Goal: Task Accomplishment & Management: Manage account settings

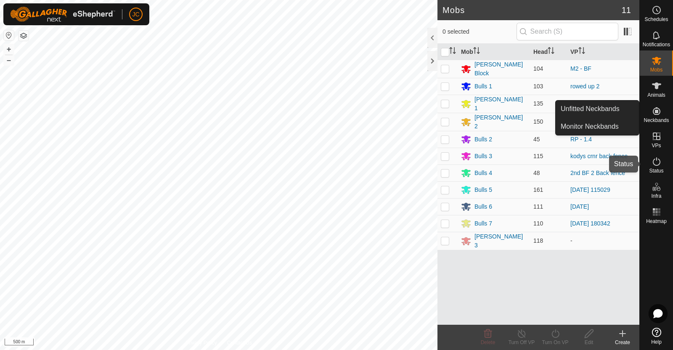
click at [660, 161] on icon at bounding box center [657, 161] width 8 height 8
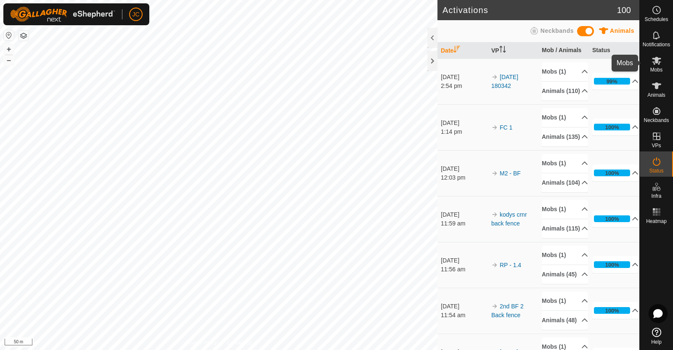
click at [661, 66] on es-mob-svg-icon at bounding box center [656, 60] width 15 height 13
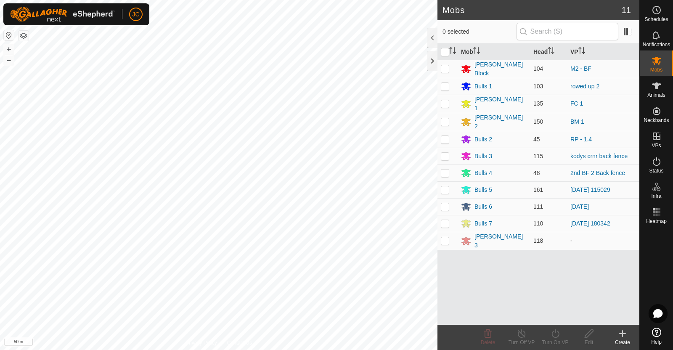
click at [444, 220] on p-checkbox at bounding box center [445, 223] width 8 height 7
checkbox input "false"
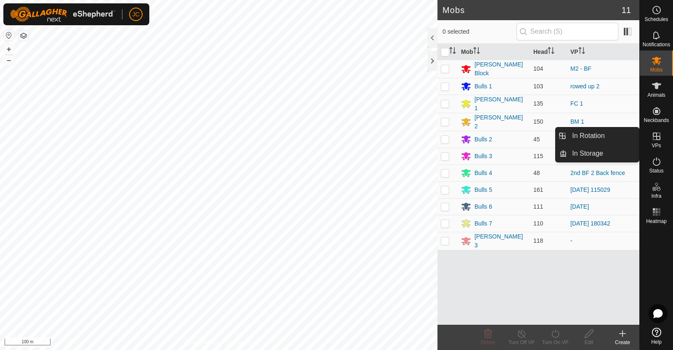
click at [618, 134] on link "In Rotation" at bounding box center [603, 135] width 72 height 17
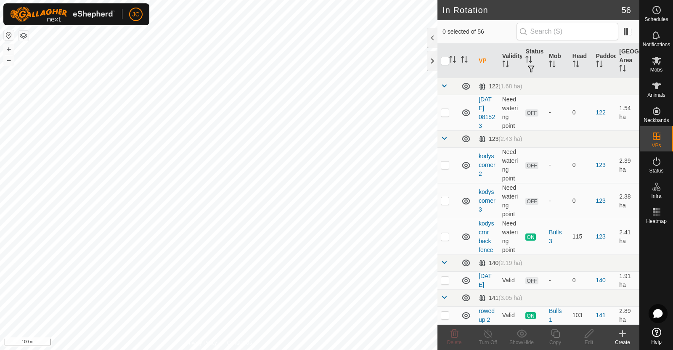
click at [623, 338] on icon at bounding box center [623, 334] width 10 height 10
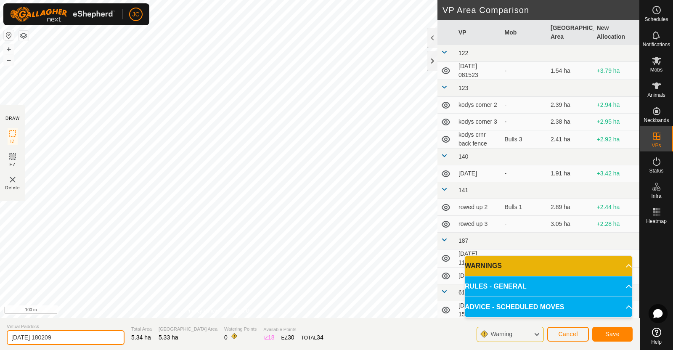
drag, startPoint x: 82, startPoint y: 339, endPoint x: 0, endPoint y: 339, distance: 82.0
click at [0, 339] on section "Virtual Paddock [DATE] 180209 Total Area 5.34 ha Grazing Area 5.33 ha Watering …" at bounding box center [319, 334] width 639 height 32
type input "T"
type input "Terrys duck pond"
click at [610, 337] on button "Save" at bounding box center [612, 334] width 40 height 15
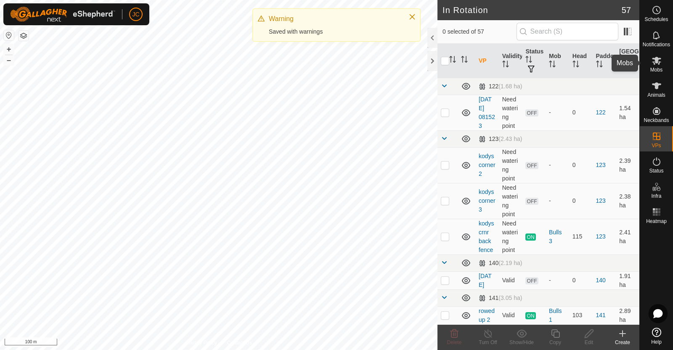
click at [662, 58] on es-mob-svg-icon at bounding box center [656, 60] width 15 height 13
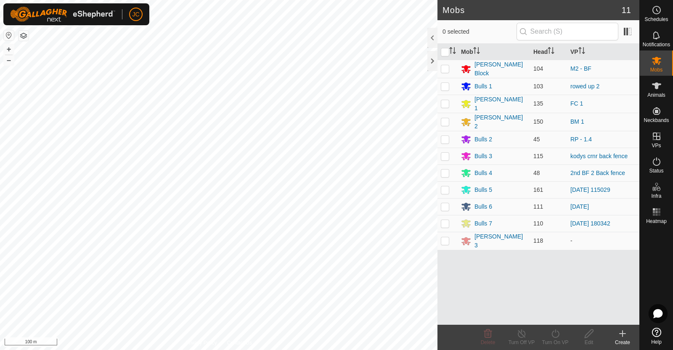
click at [447, 237] on p-checkbox at bounding box center [445, 240] width 8 height 7
checkbox input "true"
click at [552, 340] on div "Turn On VP" at bounding box center [556, 343] width 34 height 8
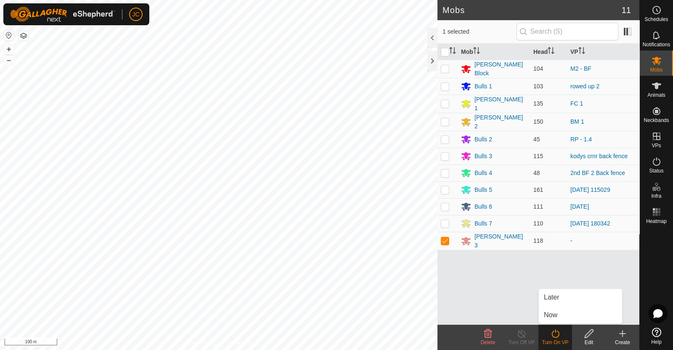
click at [552, 317] on link "Now" at bounding box center [580, 315] width 83 height 17
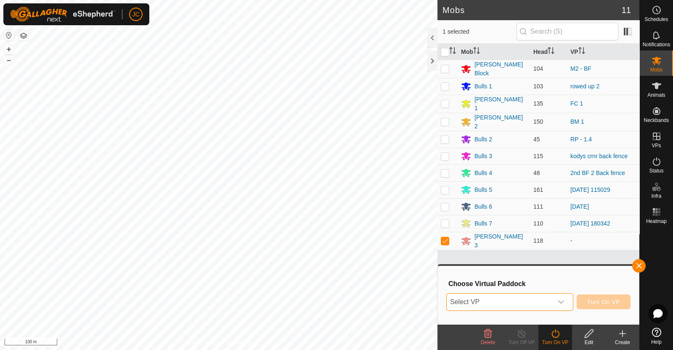
click at [546, 303] on span "Select VP" at bounding box center [500, 302] width 106 height 17
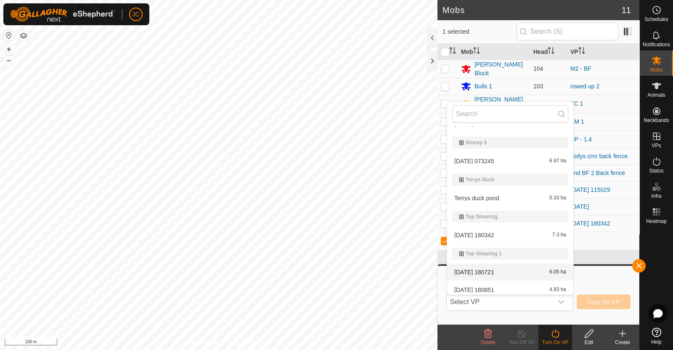
scroll to position [1203, 0]
click at [612, 282] on h3 "Choose Virtual Paddock" at bounding box center [539, 284] width 182 height 8
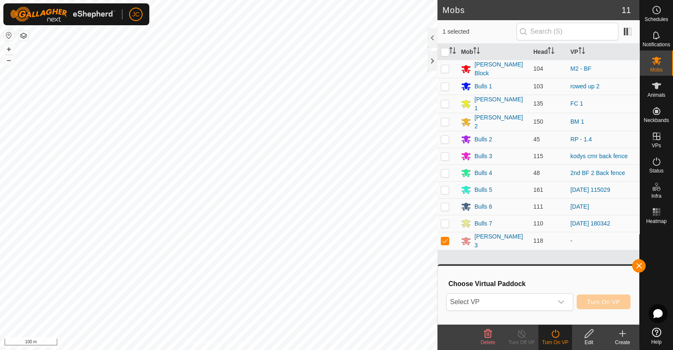
click at [501, 298] on span "Select VP" at bounding box center [500, 302] width 106 height 17
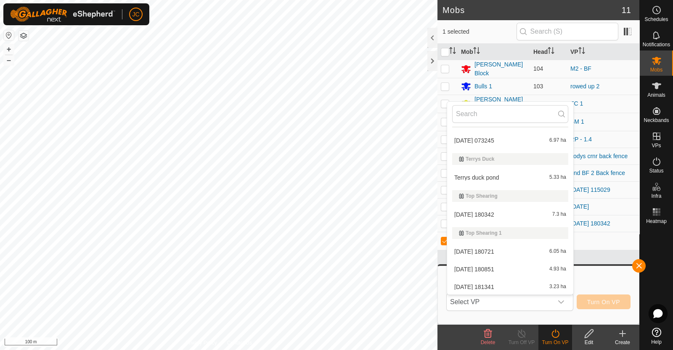
scroll to position [1213, 0]
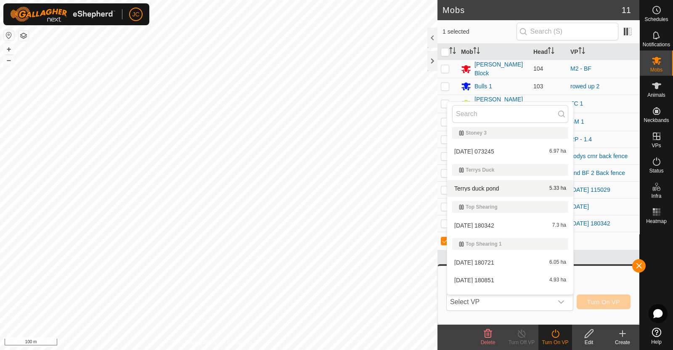
click at [498, 186] on li "Terrys duck pond 5.33 ha" at bounding box center [510, 188] width 126 height 17
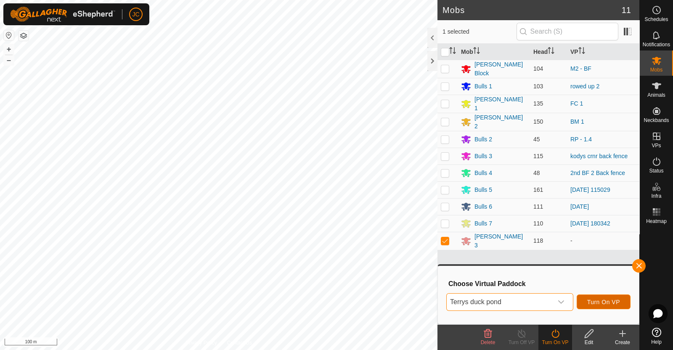
click at [608, 301] on span "Turn On VP" at bounding box center [603, 302] width 33 height 7
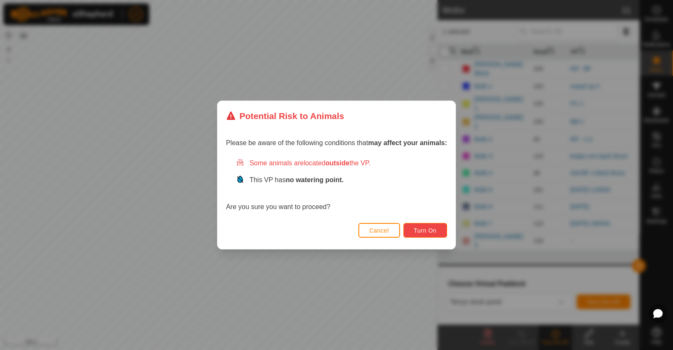
click at [427, 232] on span "Turn On" at bounding box center [425, 230] width 23 height 7
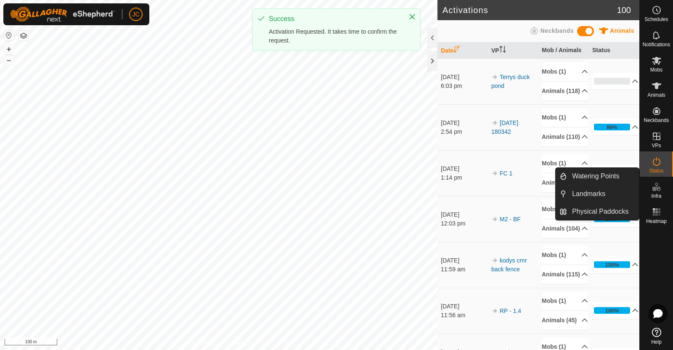
click at [661, 190] on icon at bounding box center [657, 187] width 10 height 10
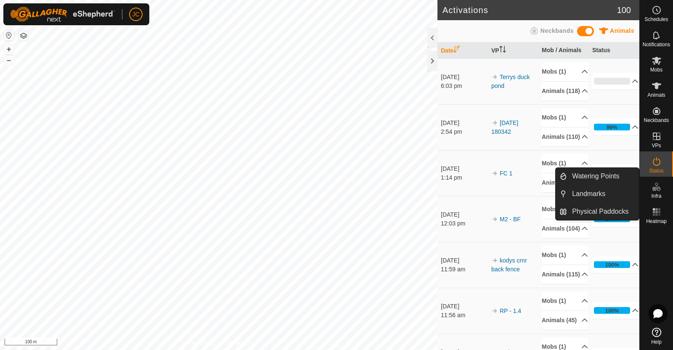
click at [611, 178] on link "Watering Points" at bounding box center [603, 176] width 72 height 17
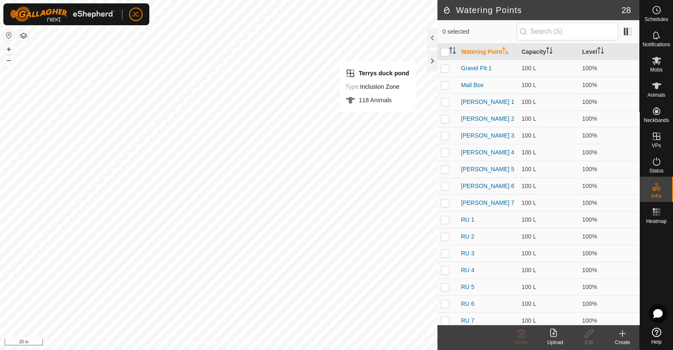
click at [623, 333] on icon at bounding box center [623, 334] width 0 height 6
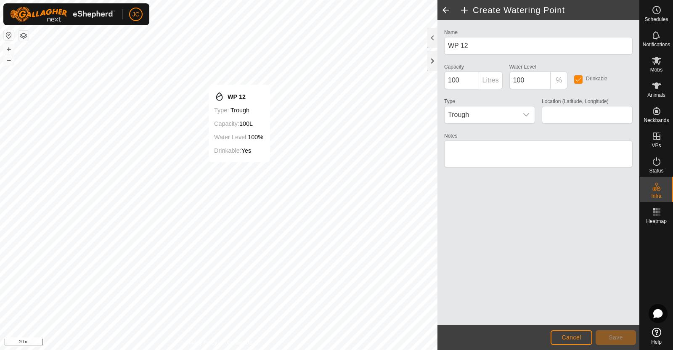
type input "-45.926968, 167.793002"
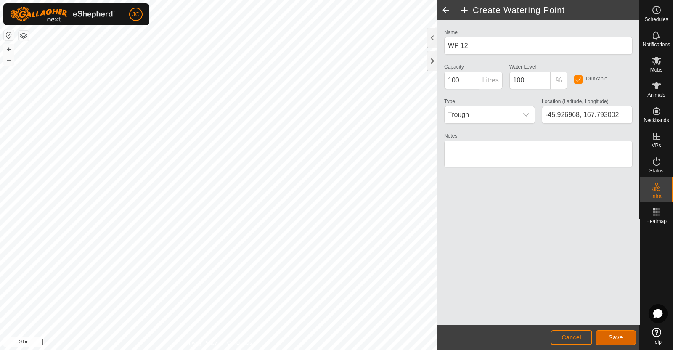
click at [613, 335] on span "Save" at bounding box center [616, 337] width 14 height 7
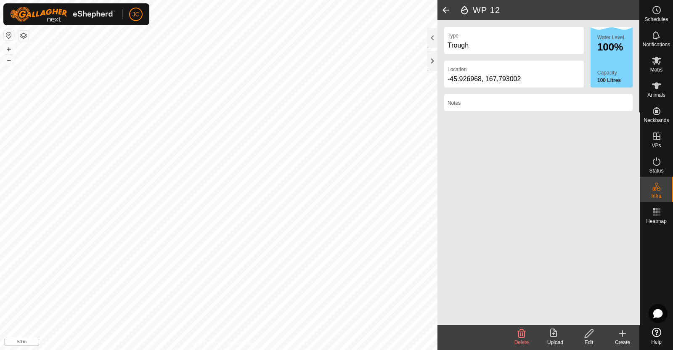
click at [618, 334] on icon at bounding box center [623, 334] width 10 height 10
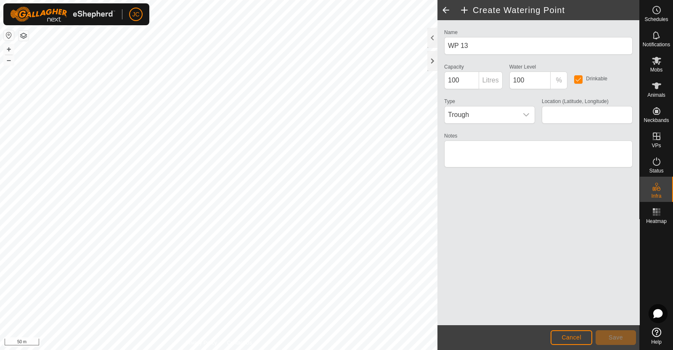
type input "-45.925581, 167.791681"
click at [618, 342] on button "Save" at bounding box center [616, 337] width 40 height 15
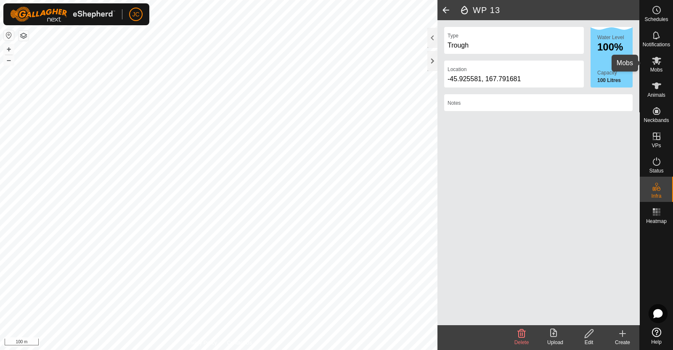
click at [661, 56] on icon at bounding box center [657, 61] width 10 height 10
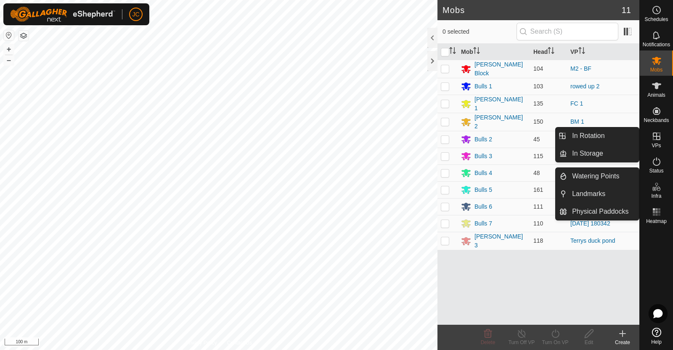
click at [656, 141] on icon at bounding box center [657, 136] width 10 height 10
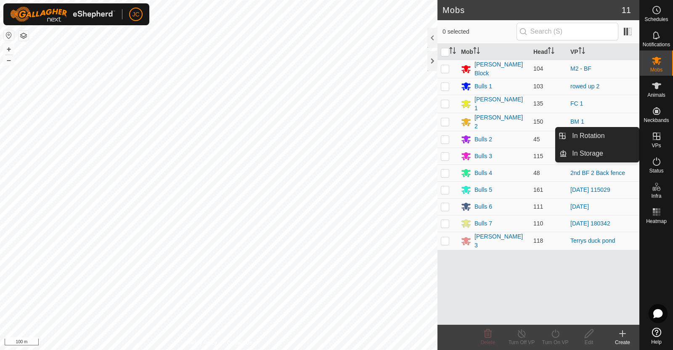
click at [618, 137] on link "In Rotation" at bounding box center [603, 135] width 72 height 17
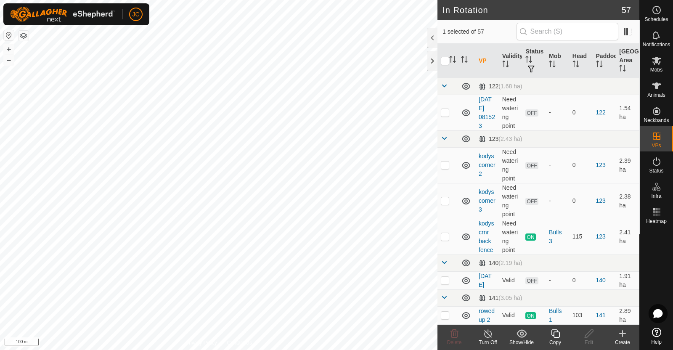
click at [618, 340] on div "Create" at bounding box center [623, 343] width 34 height 8
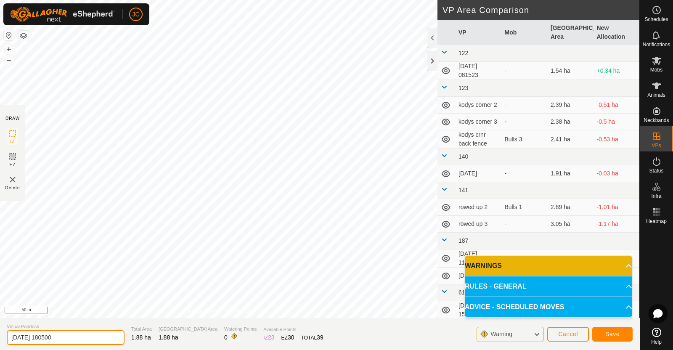
drag, startPoint x: 72, startPoint y: 334, endPoint x: 0, endPoint y: 332, distance: 71.5
click at [0, 332] on section "Virtual Paddock [DATE] 180500 Total Area 1.88 ha Grazing Area 1.88 ha Watering …" at bounding box center [319, 334] width 639 height 32
type input "River Pdk BF"
click at [609, 331] on span "Save" at bounding box center [612, 334] width 14 height 7
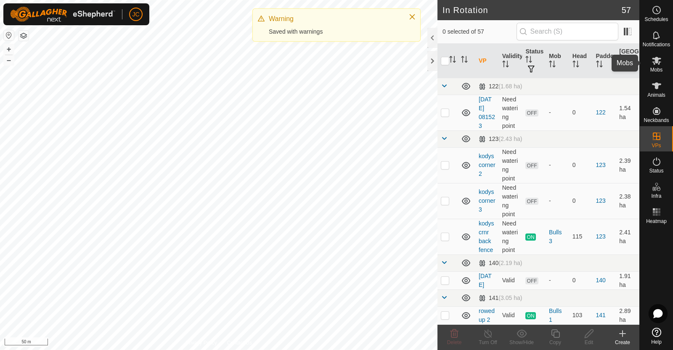
click at [652, 63] on icon at bounding box center [657, 61] width 10 height 10
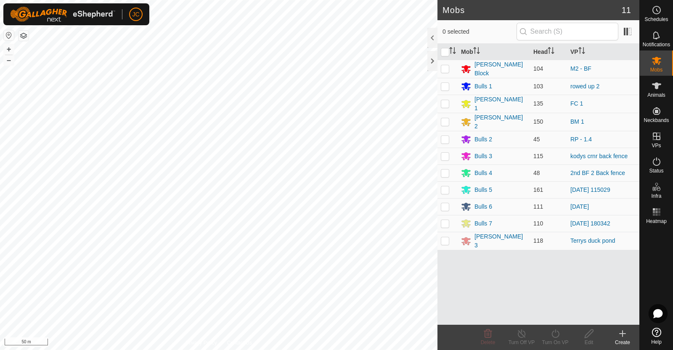
click at [447, 136] on p-checkbox at bounding box center [445, 139] width 8 height 7
checkbox input "true"
click at [557, 348] on div "Turn On VP" at bounding box center [556, 337] width 34 height 25
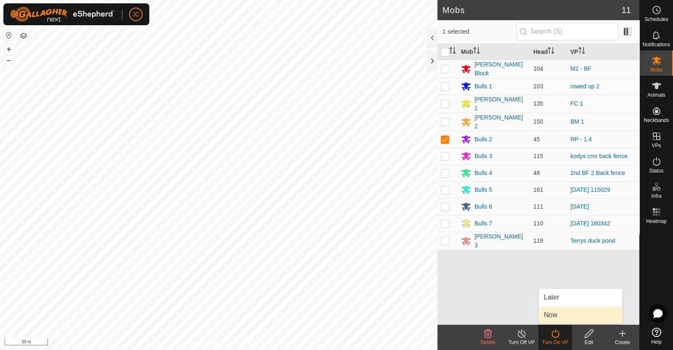
click at [556, 317] on link "Now" at bounding box center [580, 315] width 83 height 17
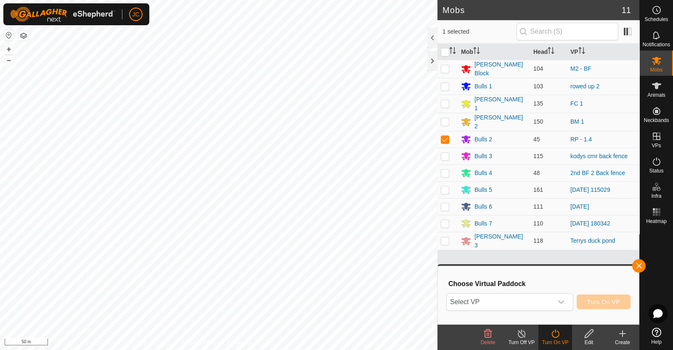
click at [555, 302] on div "dropdown trigger" at bounding box center [561, 302] width 17 height 17
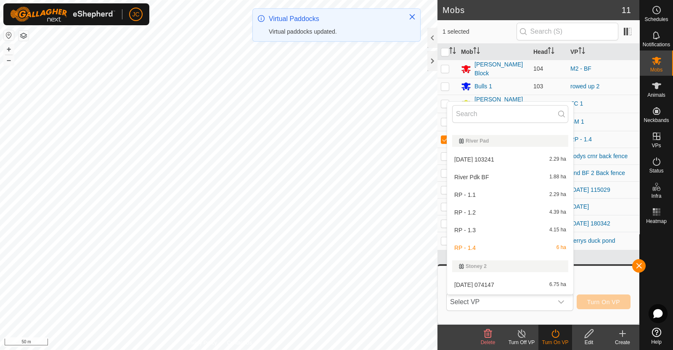
scroll to position [1005, 0]
click at [524, 173] on li "River Pdk BF 1.88 ha" at bounding box center [510, 179] width 126 height 17
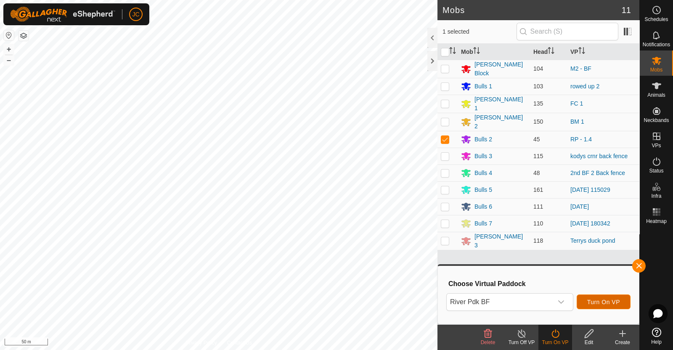
click at [603, 297] on button "Turn On VP" at bounding box center [604, 301] width 54 height 15
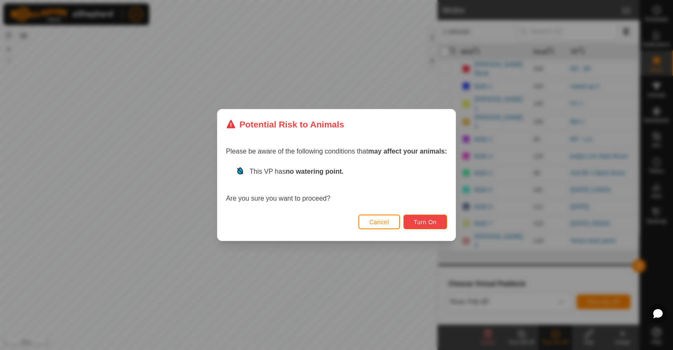
click at [432, 216] on button "Turn On" at bounding box center [425, 222] width 44 height 15
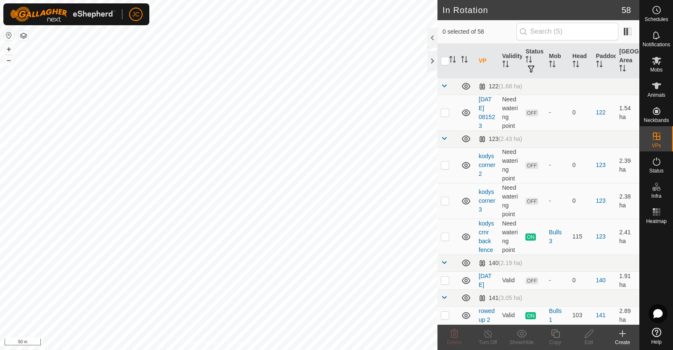
click at [623, 340] on div "Create" at bounding box center [623, 343] width 34 height 8
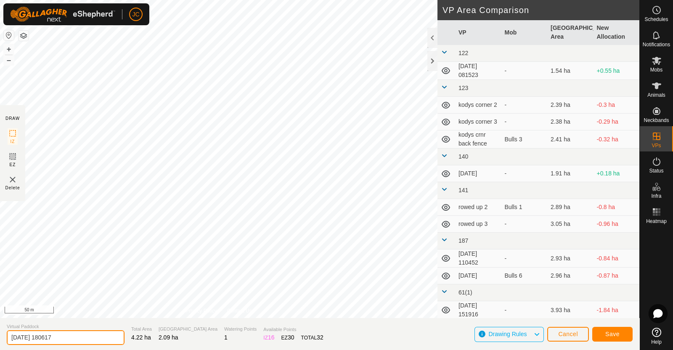
drag, startPoint x: 87, startPoint y: 340, endPoint x: 0, endPoint y: 335, distance: 87.2
click at [0, 335] on section "Virtual Paddock 2025-08-20 180617 Total Area 4.22 ha Grazing Area 2.09 ha Water…" at bounding box center [319, 334] width 639 height 32
type input "Bottom flat 1"
click at [616, 335] on span "Save" at bounding box center [612, 334] width 14 height 7
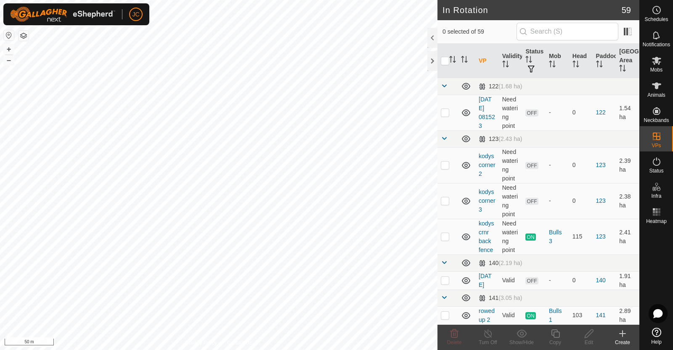
checkbox input "true"
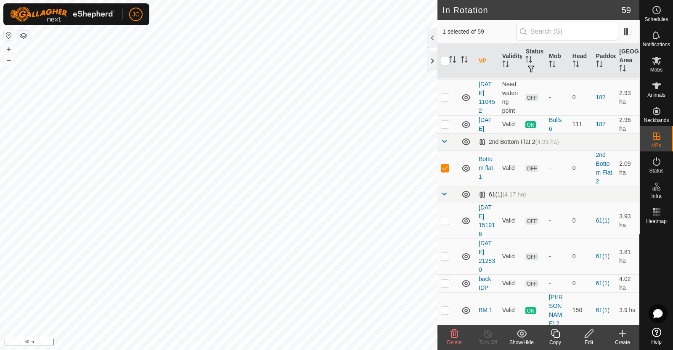
scroll to position [288, 0]
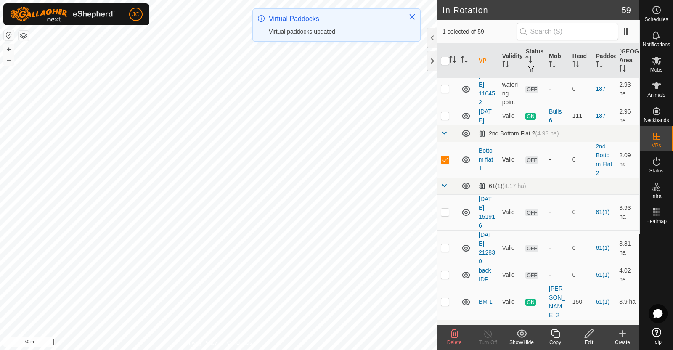
click at [445, 163] on p-checkbox at bounding box center [445, 159] width 8 height 7
checkbox input "true"
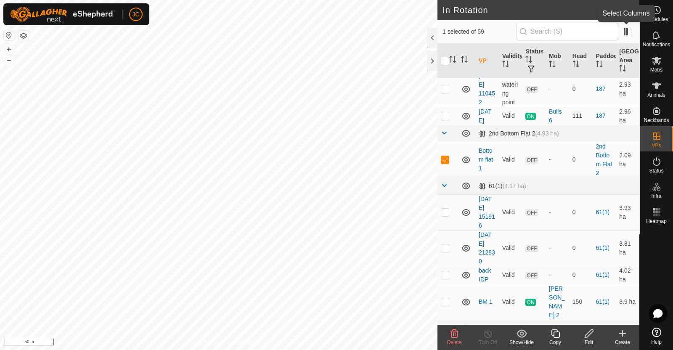
click at [629, 33] on span at bounding box center [627, 31] width 13 height 13
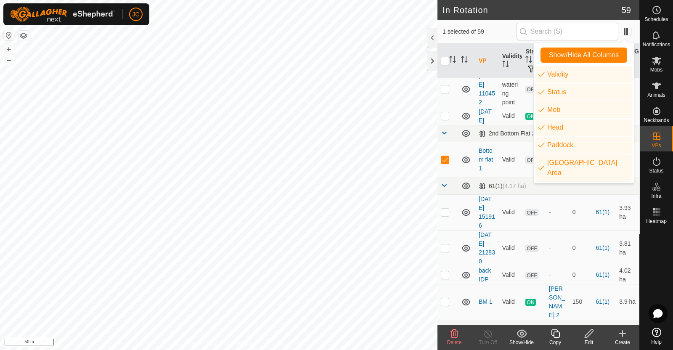
click at [629, 33] on span at bounding box center [627, 31] width 13 height 13
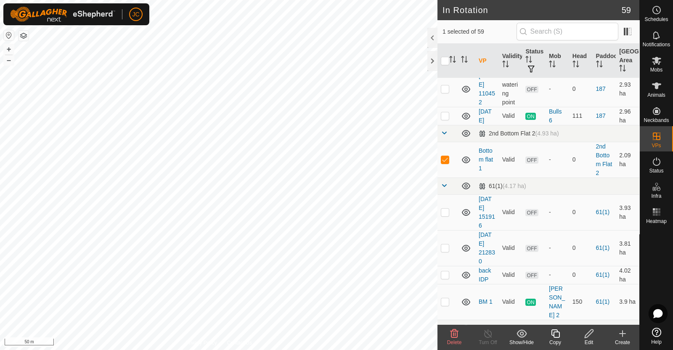
click at [451, 334] on icon at bounding box center [455, 333] width 8 height 8
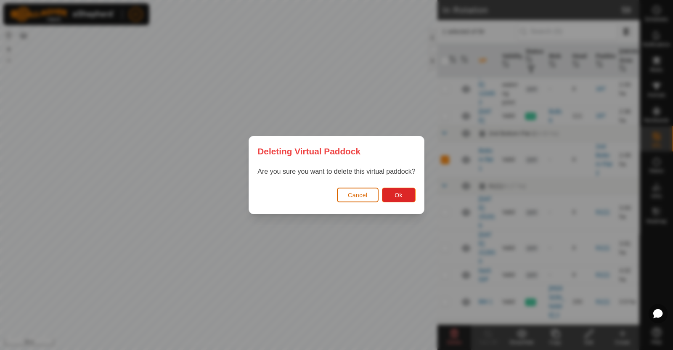
click at [360, 189] on button "Cancel" at bounding box center [358, 195] width 42 height 15
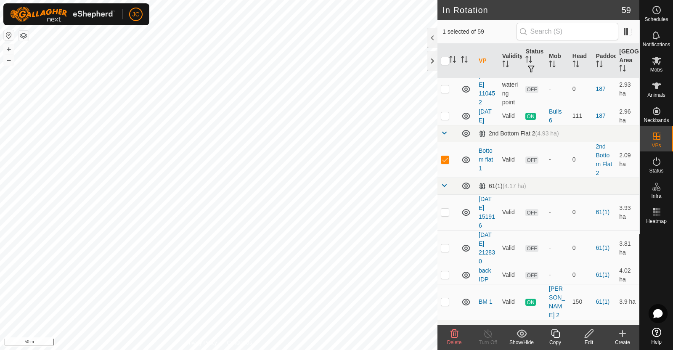
click at [582, 335] on edit-svg-icon at bounding box center [589, 334] width 34 height 10
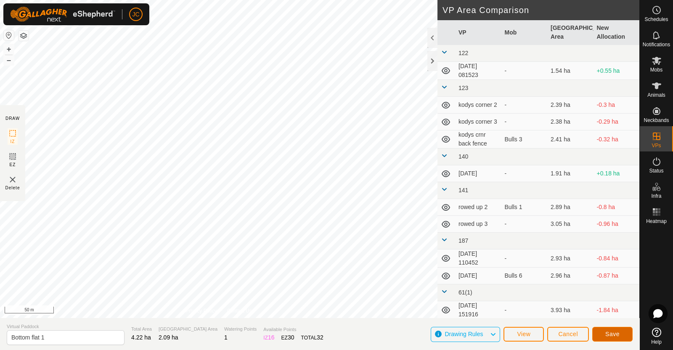
click at [606, 336] on span "Save" at bounding box center [612, 334] width 14 height 7
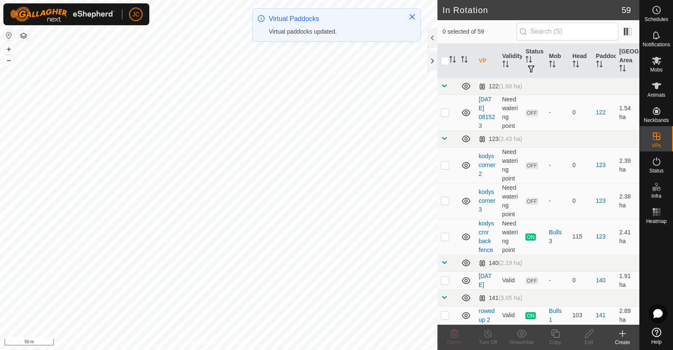
checkbox input "true"
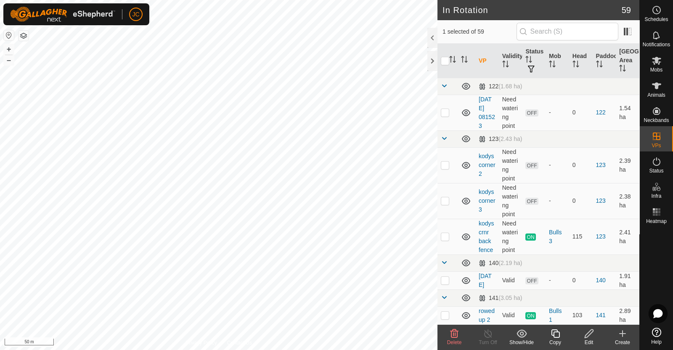
click at [594, 335] on edit-svg-icon at bounding box center [589, 334] width 34 height 10
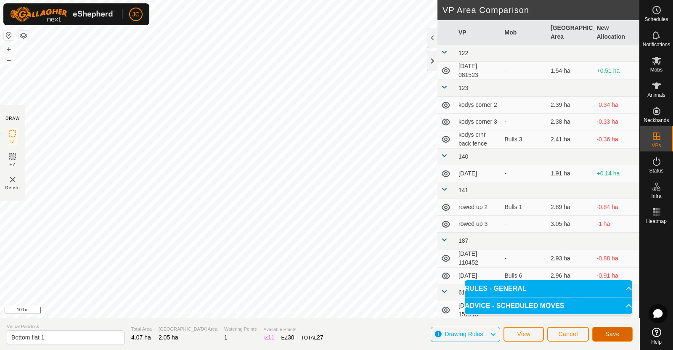
click at [616, 336] on span "Save" at bounding box center [612, 334] width 14 height 7
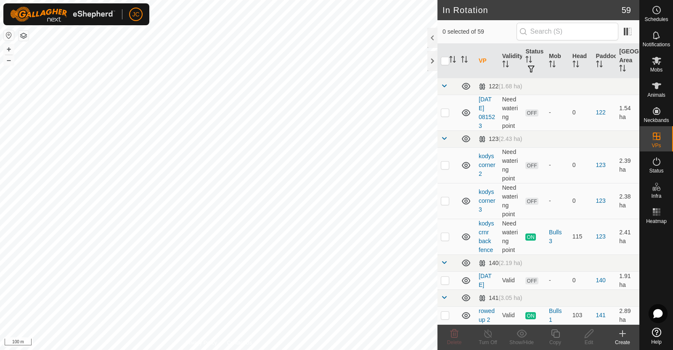
checkbox input "true"
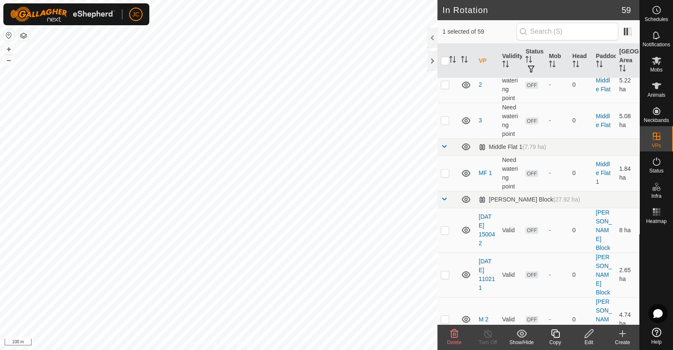
scroll to position [1401, 0]
checkbox input "true"
checkbox input "false"
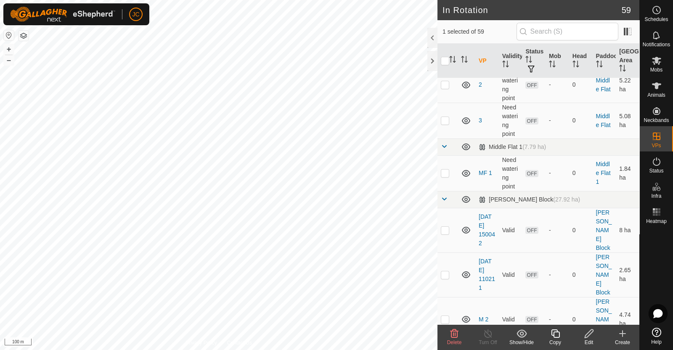
checkbox input "false"
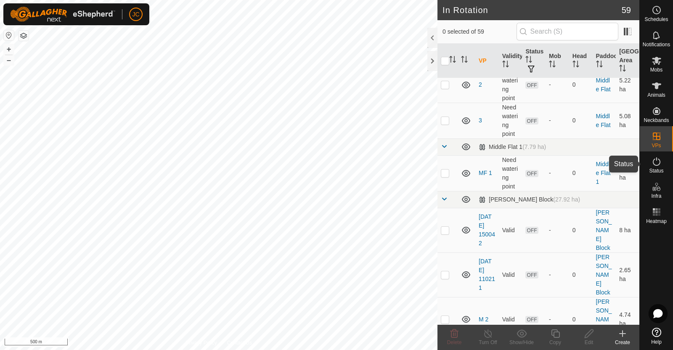
click at [661, 169] on span "Status" at bounding box center [656, 170] width 14 height 5
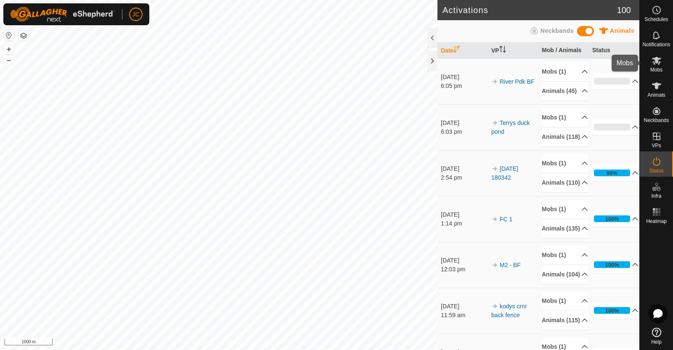
click at [658, 65] on icon at bounding box center [657, 61] width 10 height 10
